Goal: Task Accomplishment & Management: Use online tool/utility

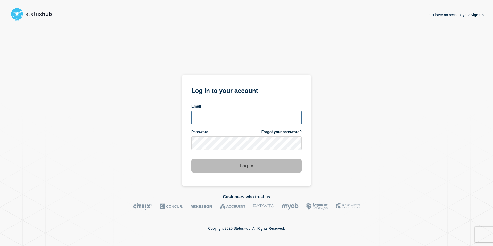
click at [211, 123] on input "email input" at bounding box center [246, 117] width 110 height 13
type input "[PERSON_NAME][EMAIL_ADDRESS][PERSON_NAME][DOMAIN_NAME]"
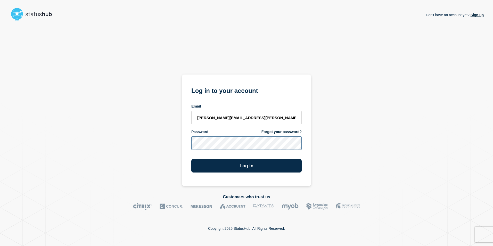
click at [191, 159] on button "Log in" at bounding box center [246, 165] width 110 height 13
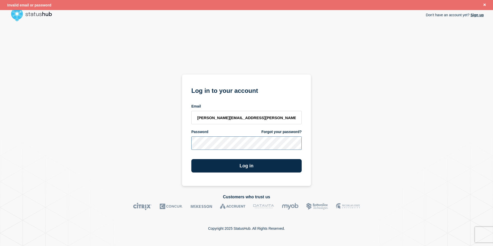
click at [95, 151] on div "Don't have an account yet? Sign up Log in to your account Email [PERSON_NAME][E…" at bounding box center [246, 104] width 475 height 163
click at [191, 159] on button "Log in" at bounding box center [246, 165] width 110 height 13
click at [121, 155] on div "Don't have an account yet? Sign up Log in to your account Email [PERSON_NAME][E…" at bounding box center [246, 104] width 475 height 163
click at [191, 159] on button "Log in" at bounding box center [246, 165] width 110 height 13
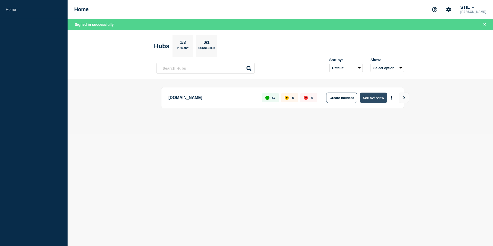
click at [375, 99] on button "See overview" at bounding box center [373, 98] width 27 height 10
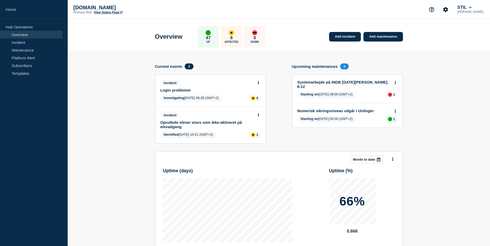
click at [259, 83] on button at bounding box center [258, 83] width 4 height 4
click at [255, 102] on link "Update incident" at bounding box center [257, 102] width 25 height 4
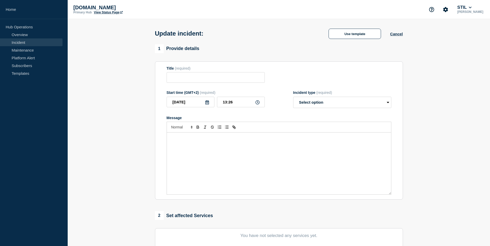
type input "Login problemer"
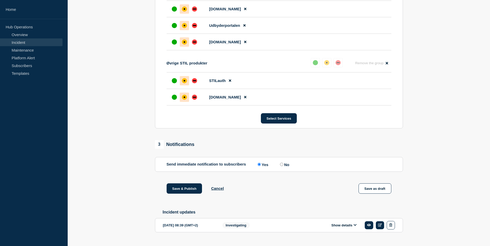
scroll to position [261, 0]
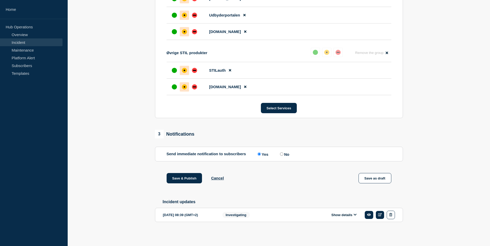
click at [282, 153] on input "No" at bounding box center [281, 154] width 3 height 3
radio input "true"
radio input "false"
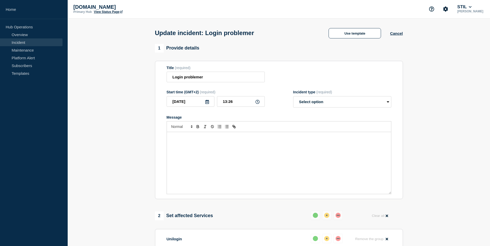
scroll to position [0, 0]
click at [395, 35] on button "Cancel" at bounding box center [396, 34] width 13 height 4
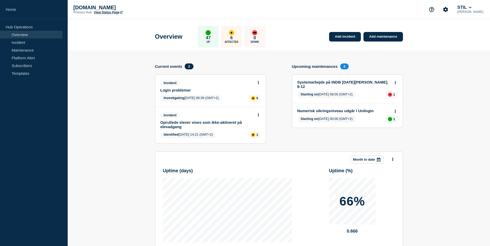
click at [450, 95] on section "Add incident Add maintenance Current events 2 Incident Login problemer Investig…" at bounding box center [279, 183] width 422 height 264
click at [257, 83] on button at bounding box center [258, 83] width 4 height 4
click at [281, 67] on div "Add incident Add maintenance Current events 2 Incident Login problemer Investig…" at bounding box center [279, 107] width 248 height 88
click at [260, 81] on button at bounding box center [258, 83] width 4 height 4
click at [258, 102] on link "Update incident" at bounding box center [257, 102] width 25 height 4
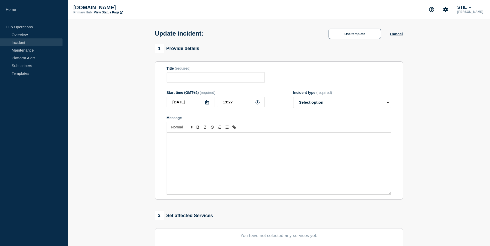
type input "Login problemer"
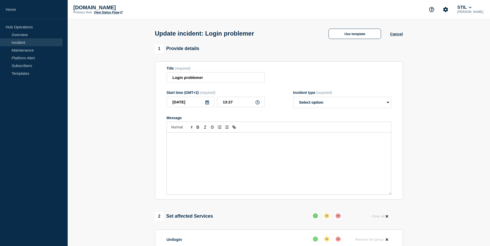
click at [185, 146] on div "Message" at bounding box center [279, 164] width 224 height 62
click at [234, 179] on div "En række systemer er ramt af sporadiske loginproblemer. Hvis du oplever problem…" at bounding box center [279, 164] width 224 height 62
click at [398, 34] on button "Cancel" at bounding box center [396, 34] width 13 height 4
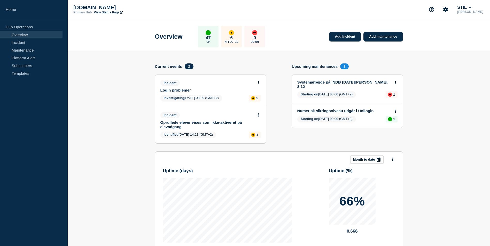
click at [258, 84] on icon at bounding box center [258, 82] width 1 height 3
click at [251, 95] on link "View incident" at bounding box center [255, 95] width 21 height 4
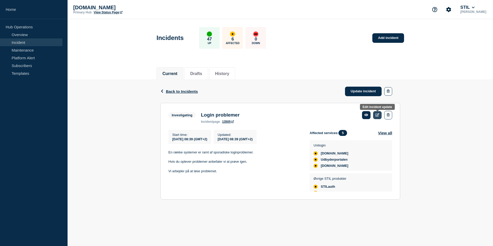
click at [379, 116] on icon at bounding box center [378, 114] width 4 height 3
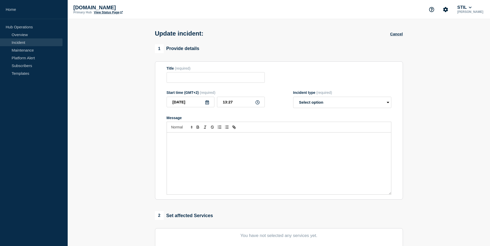
type input "Login problemer"
type input "08:39"
select select "investigating"
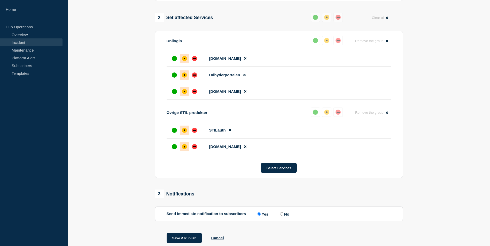
scroll to position [218, 0]
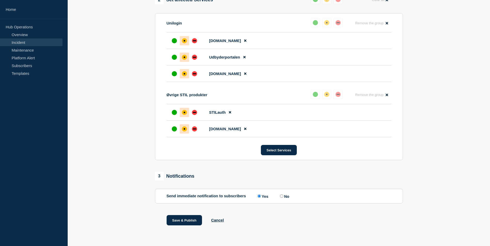
click at [283, 196] on input "No" at bounding box center [281, 196] width 3 height 3
radio input "true"
radio input "false"
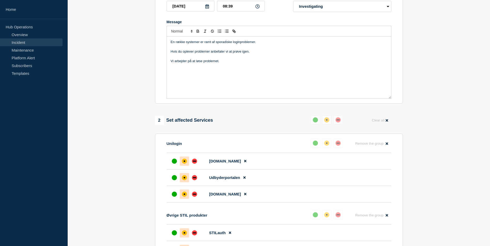
scroll to position [166, 0]
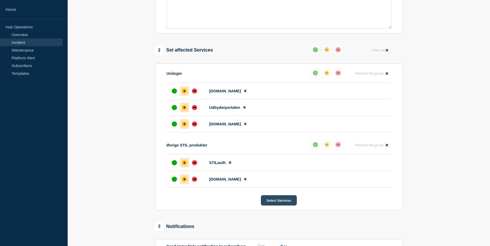
click at [278, 204] on button "Select Services" at bounding box center [279, 200] width 36 height 10
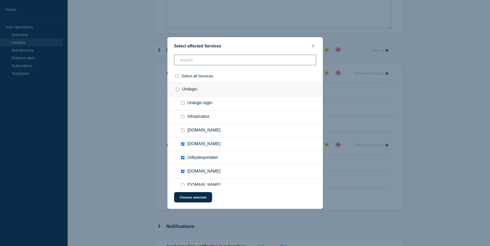
click at [191, 62] on input "text" at bounding box center [245, 60] width 142 height 11
type input "or"
checkbox input "true"
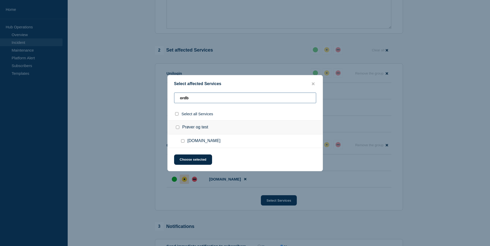
type input "ordb"
click at [183, 142] on input "Ordblindetest.dk checkbox" at bounding box center [182, 140] width 3 height 3
checkbox input "true"
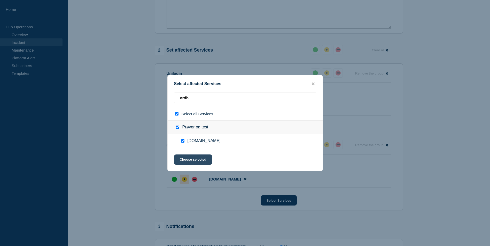
click at [187, 161] on button "Choose selected" at bounding box center [193, 160] width 38 height 10
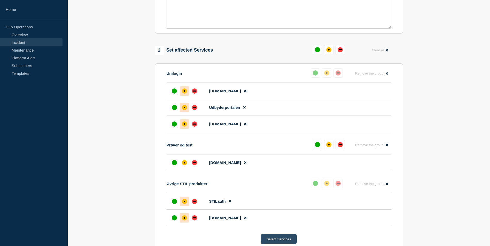
click at [275, 240] on button "Select Services" at bounding box center [279, 239] width 36 height 10
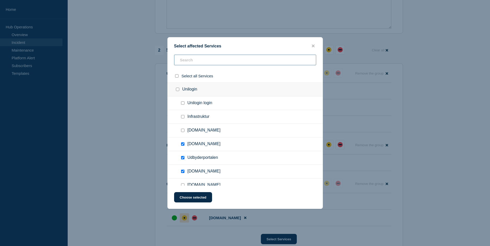
drag, startPoint x: 209, startPoint y: 58, endPoint x: 138, endPoint y: 64, distance: 71.5
click at [136, 64] on div "Select affected Services Select all Services Unilogin Unilogin login Infrastruk…" at bounding box center [245, 123] width 490 height 246
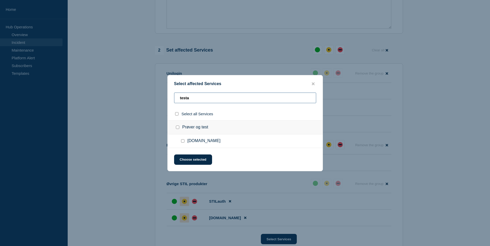
type input "testa"
click at [181, 141] on input "Testafvikleren.dk checkbox" at bounding box center [182, 140] width 3 height 3
checkbox input "true"
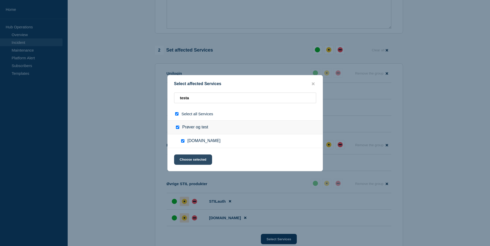
click at [194, 161] on button "Choose selected" at bounding box center [193, 160] width 38 height 10
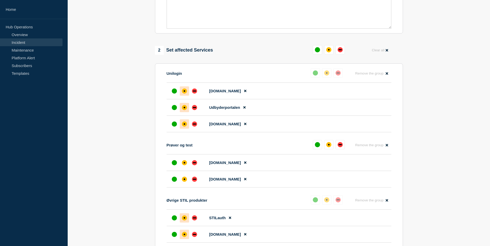
scroll to position [273, 0]
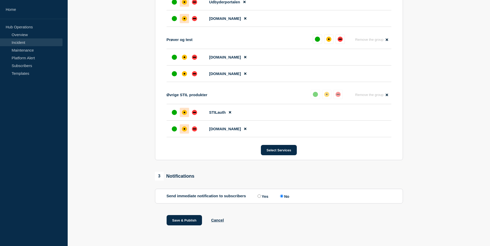
click at [466, 152] on section "1 Provide details Title (required) Login problemer Start time (GMT+2) (required…" at bounding box center [279, 6] width 422 height 466
click at [185, 56] on div "affected" at bounding box center [184, 57] width 5 height 5
click at [185, 72] on div "affected" at bounding box center [184, 73] width 5 height 5
click at [189, 220] on button "Save & Publish" at bounding box center [184, 220] width 36 height 10
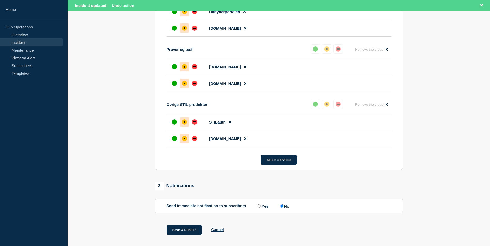
scroll to position [284, 0]
